Goal: Register for event/course

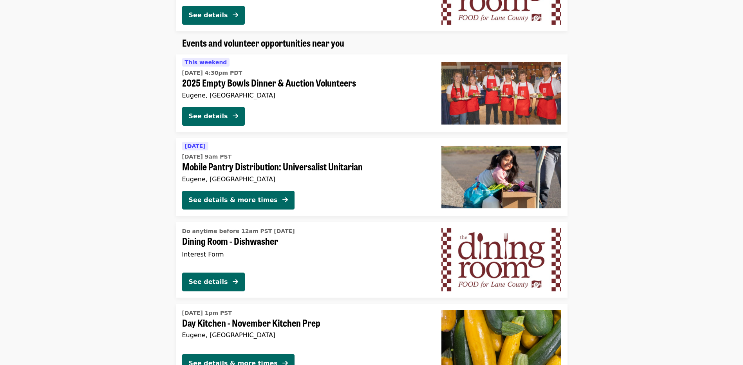
scroll to position [470, 0]
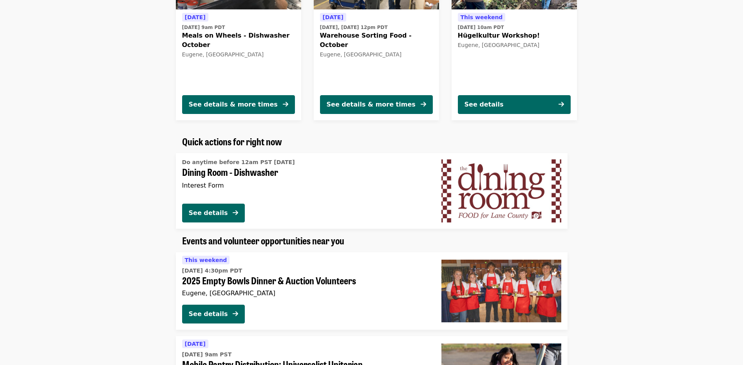
drag, startPoint x: 131, startPoint y: 242, endPoint x: 132, endPoint y: 223, distance: 18.8
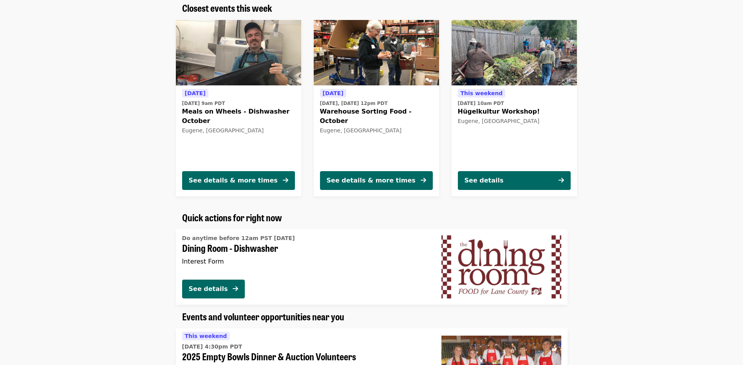
drag, startPoint x: 139, startPoint y: 172, endPoint x: 142, endPoint y: 183, distance: 11.6
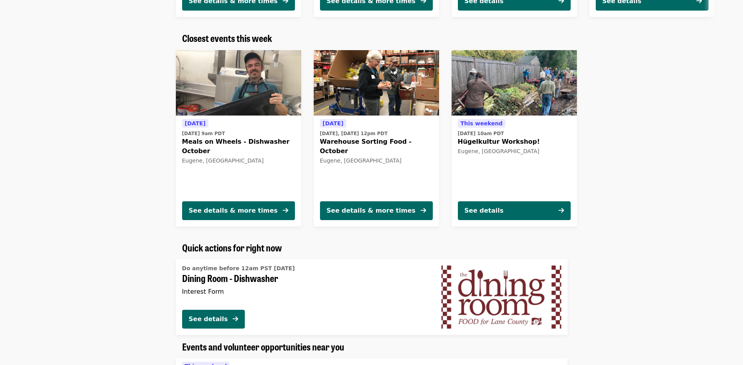
scroll to position [240, 0]
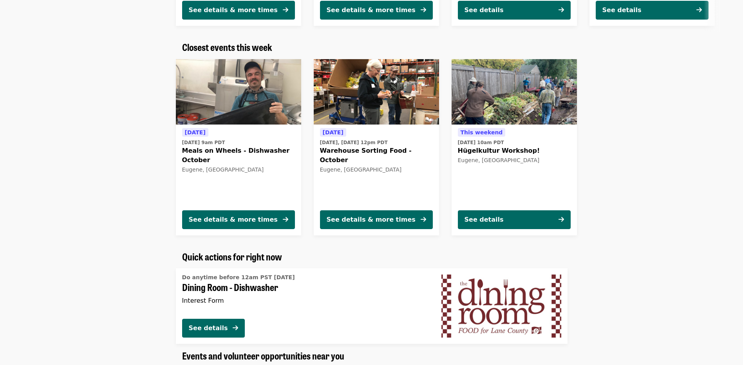
drag, startPoint x: 142, startPoint y: 183, endPoint x: 136, endPoint y: 138, distance: 45.8
click at [136, 138] on div "[DATE] [DATE] 9am PDT Meals on Wheels - Dishwasher October Eugene, [GEOGRAPHIC_…" at bounding box center [368, 147] width 695 height 189
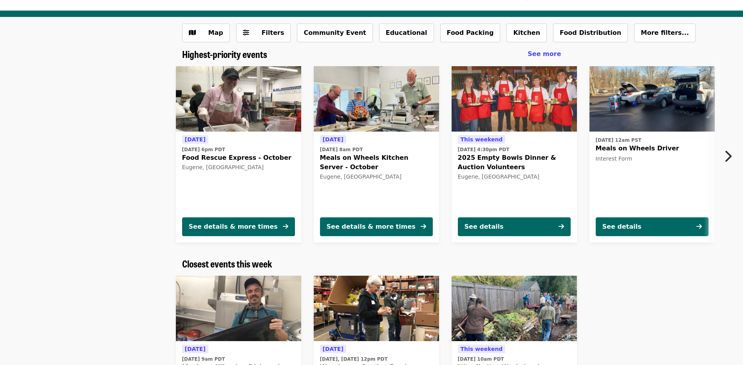
scroll to position [5, 0]
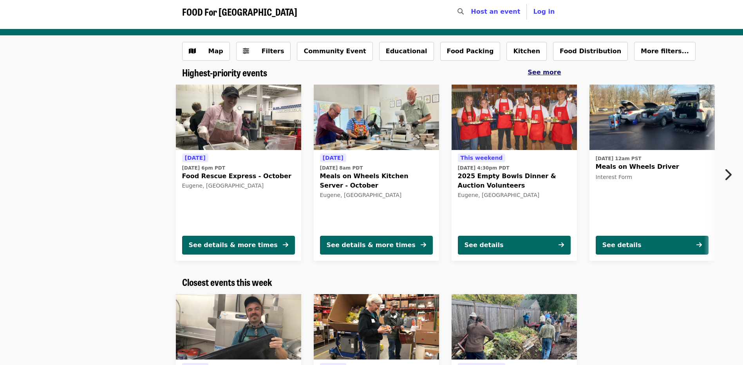
click at [547, 73] on span "See more" at bounding box center [543, 72] width 33 height 7
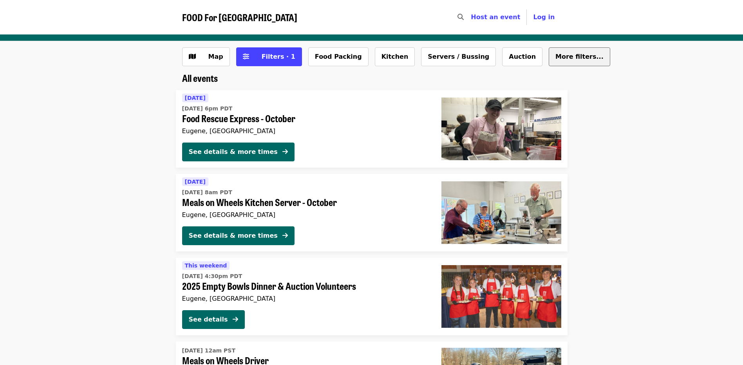
click at [555, 58] on span "More filters..." at bounding box center [579, 56] width 48 height 7
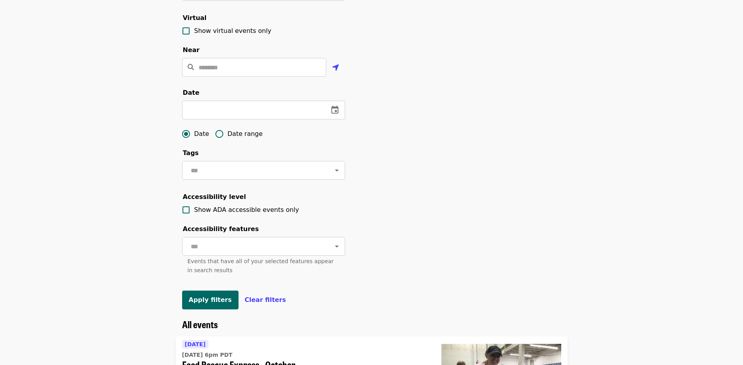
scroll to position [157, 0]
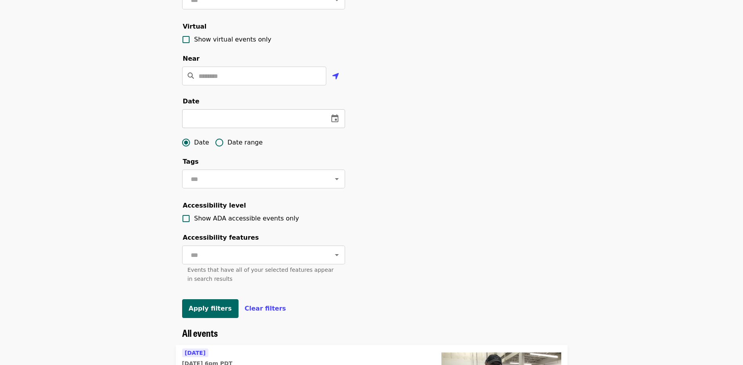
click at [332, 123] on icon "change date" at bounding box center [334, 118] width 9 height 9
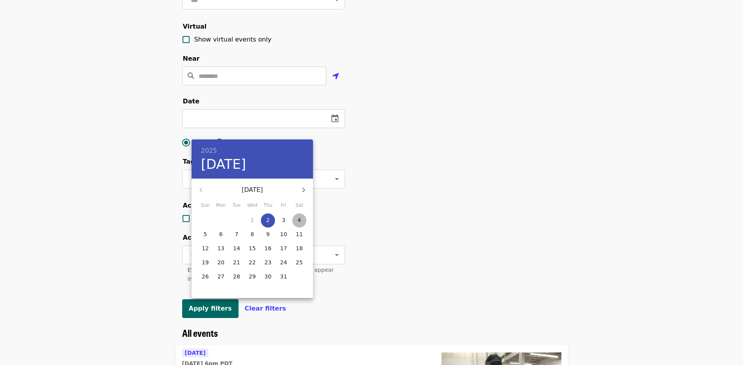
click at [296, 220] on span "4" at bounding box center [299, 220] width 14 height 8
type input "**********"
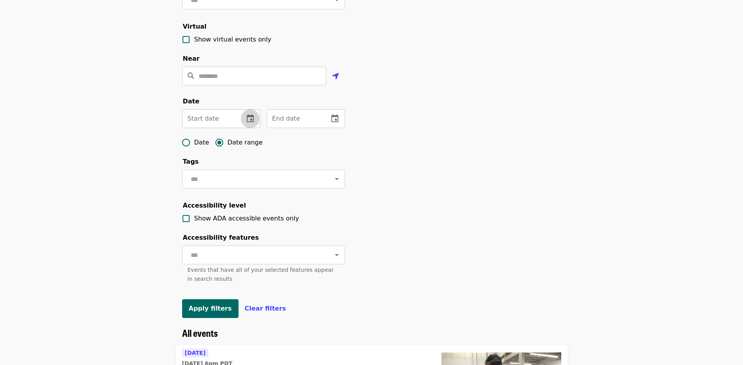
click at [244, 128] on button "change date" at bounding box center [250, 118] width 19 height 19
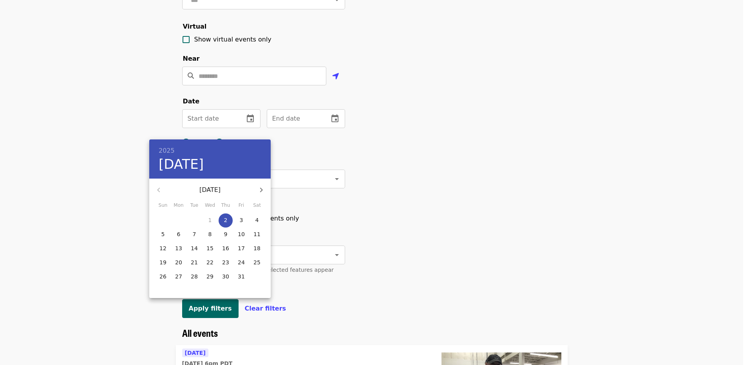
click at [255, 218] on p "4" at bounding box center [257, 220] width 4 height 8
type input "**********"
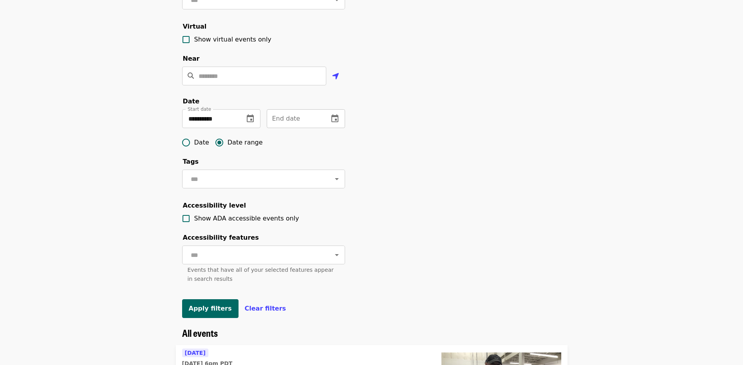
click at [335, 123] on icon "change date" at bounding box center [334, 118] width 9 height 9
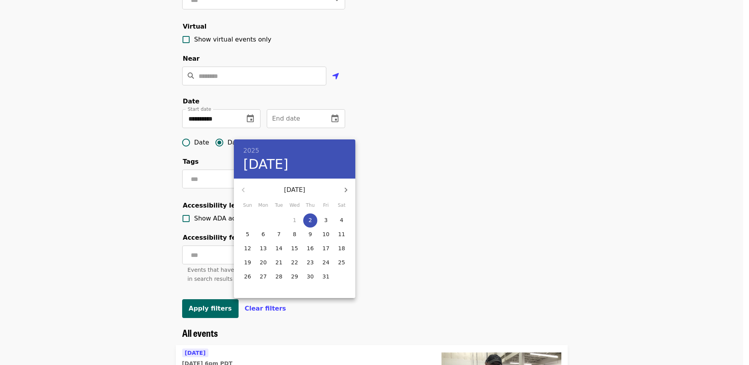
click at [342, 251] on p "18" at bounding box center [341, 248] width 7 height 8
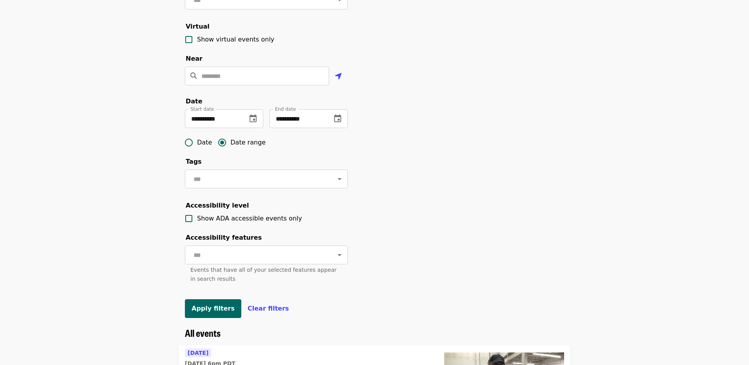
type input "**********"
click at [225, 318] on button "Apply filters" at bounding box center [210, 308] width 56 height 19
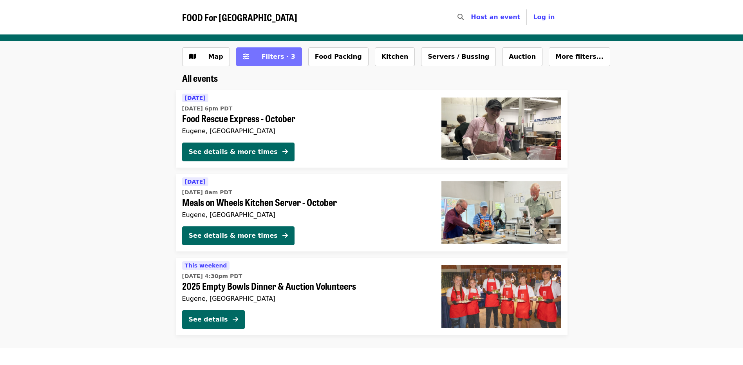
click at [256, 63] on button "Filters · 3" at bounding box center [269, 56] width 66 height 19
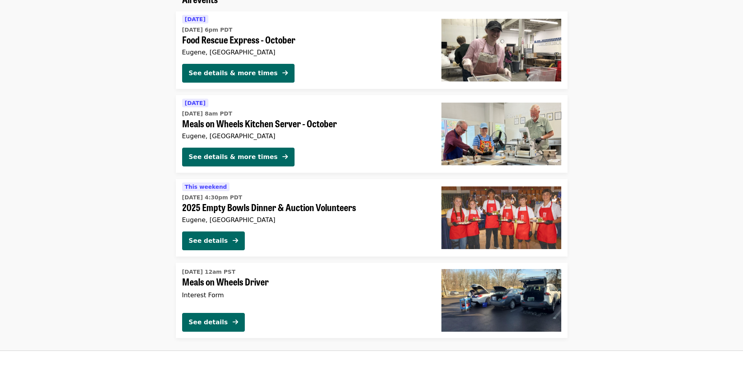
scroll to position [78, 0]
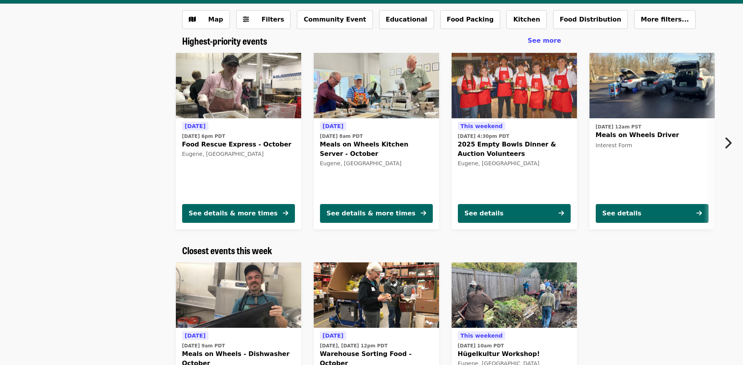
scroll to position [84, 0]
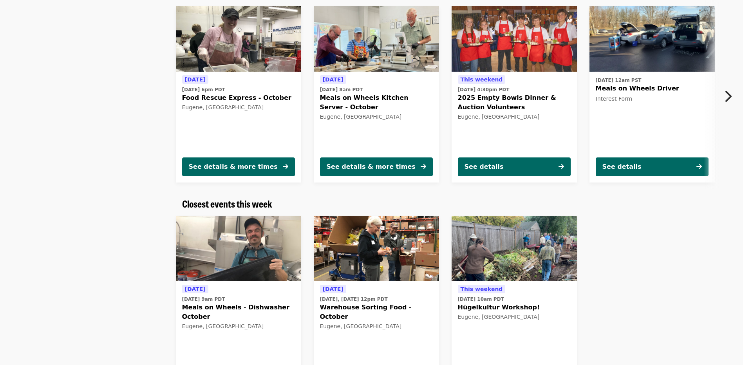
click at [549, 271] on img at bounding box center [513, 249] width 125 height 66
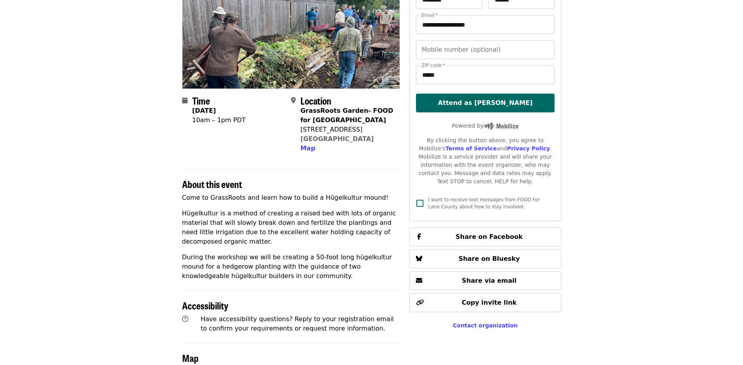
scroll to position [60, 0]
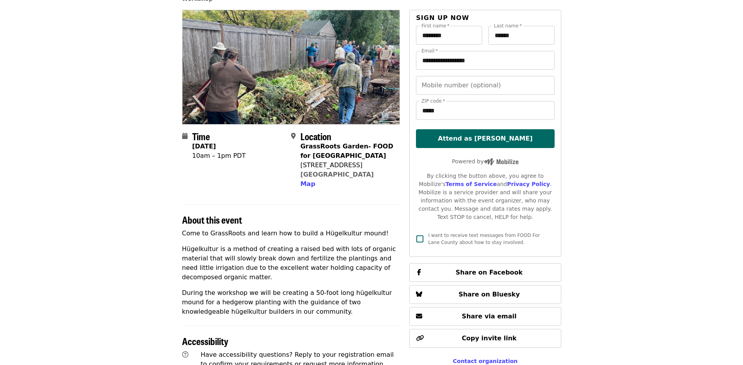
drag, startPoint x: 135, startPoint y: 146, endPoint x: 138, endPoint y: 115, distance: 31.4
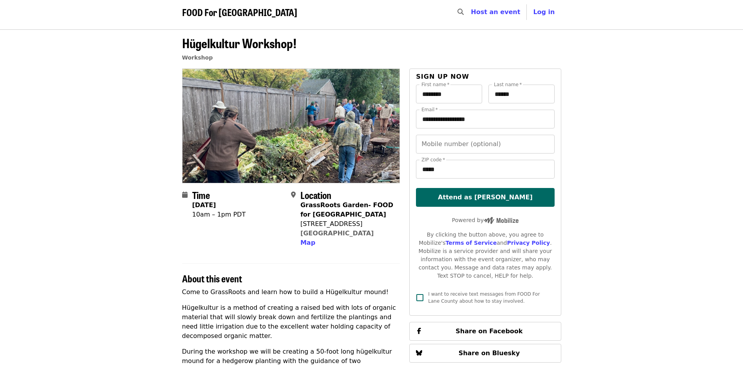
scroll to position [0, 0]
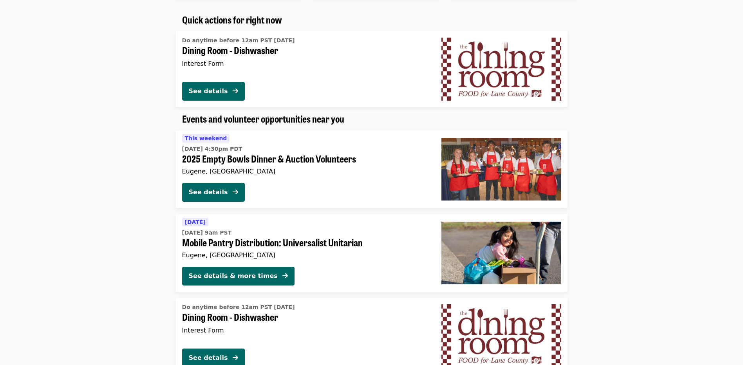
scroll to position [445, 0]
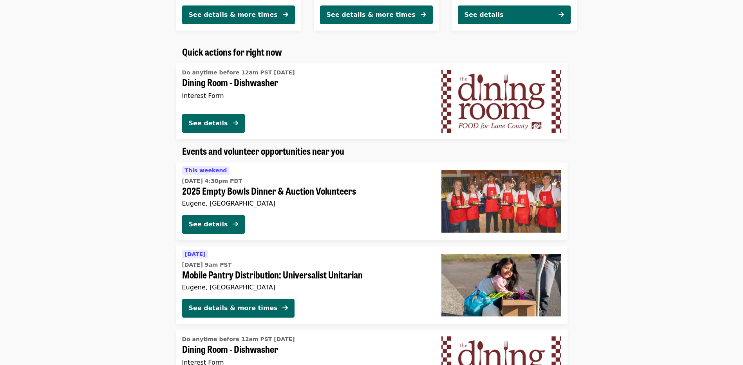
click at [270, 185] on span "[DATE] 4:30pm PDT" at bounding box center [305, 181] width 247 height 8
